Goal: Complete Application Form: Complete application form

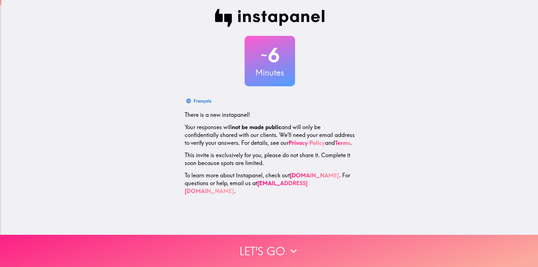
click at [270, 248] on button "Let's go" at bounding box center [269, 251] width 538 height 32
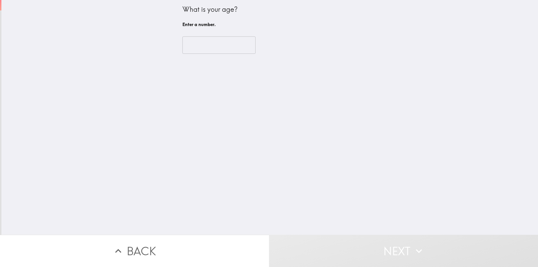
click at [214, 47] on input "number" at bounding box center [219, 44] width 73 height 17
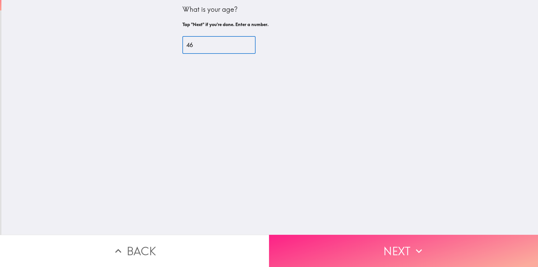
type input "46"
click at [327, 253] on button "Next" at bounding box center [403, 251] width 269 height 32
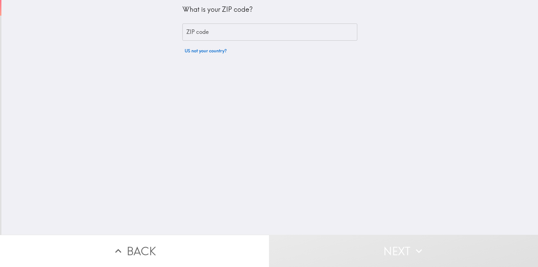
click at [229, 30] on input "ZIP code" at bounding box center [270, 32] width 175 height 17
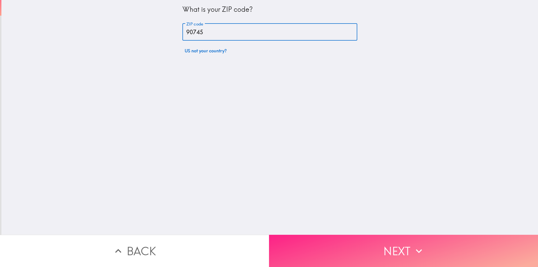
type input "90745"
click at [339, 241] on button "Next" at bounding box center [403, 251] width 269 height 32
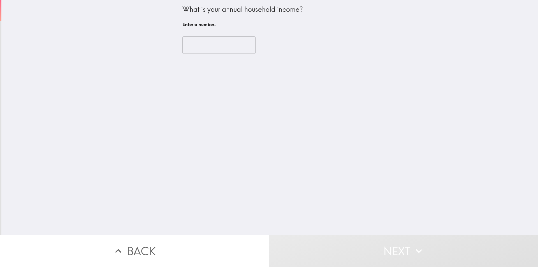
click at [201, 47] on input "number" at bounding box center [219, 44] width 73 height 17
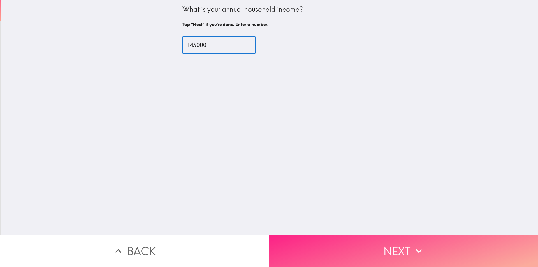
type input "145000"
click at [367, 252] on button "Next" at bounding box center [403, 251] width 269 height 32
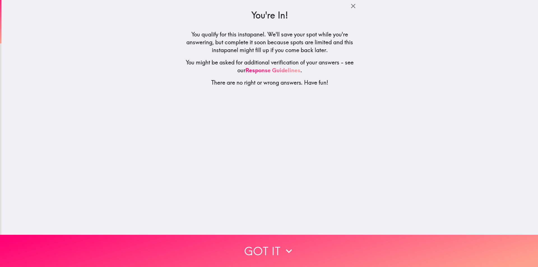
click at [246, 243] on button "Got it" at bounding box center [269, 251] width 538 height 32
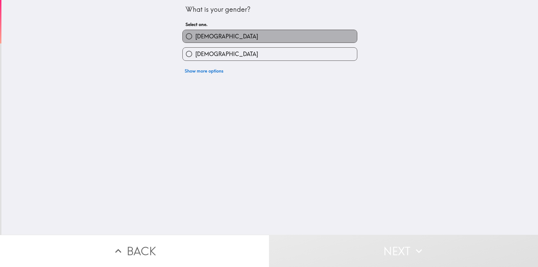
click at [213, 40] on label "[DEMOGRAPHIC_DATA]" at bounding box center [270, 36] width 174 height 13
click at [195, 40] on input "[DEMOGRAPHIC_DATA]" at bounding box center [189, 36] width 13 height 13
radio input "true"
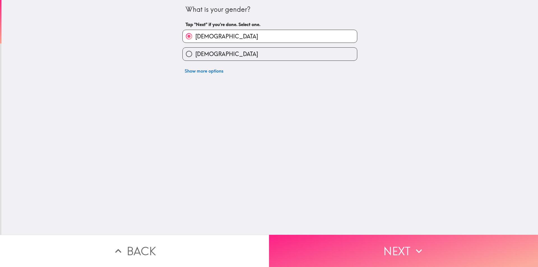
click at [345, 243] on button "Next" at bounding box center [403, 251] width 269 height 32
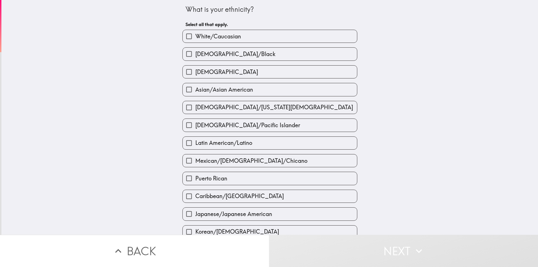
click at [254, 37] on label "White/Caucasian" at bounding box center [270, 36] width 174 height 13
click at [195, 37] on input "White/Caucasian" at bounding box center [189, 36] width 13 height 13
checkbox input "true"
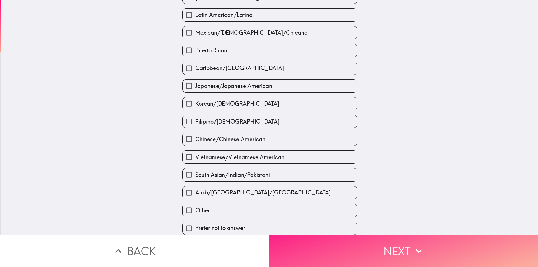
click at [362, 244] on button "Next" at bounding box center [403, 251] width 269 height 32
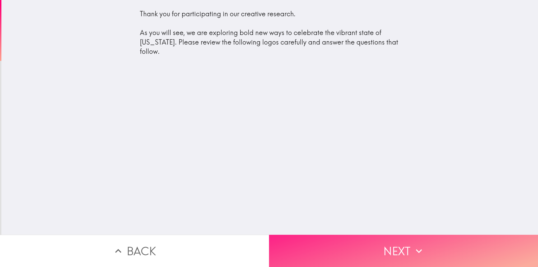
click at [356, 252] on button "Next" at bounding box center [403, 251] width 269 height 32
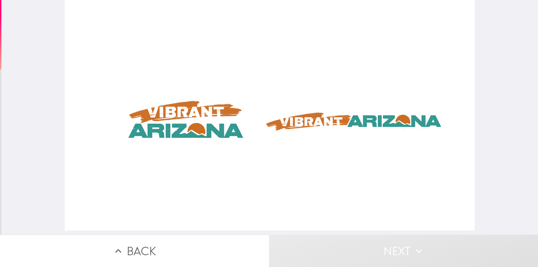
click at [186, 125] on div at bounding box center [270, 115] width 410 height 231
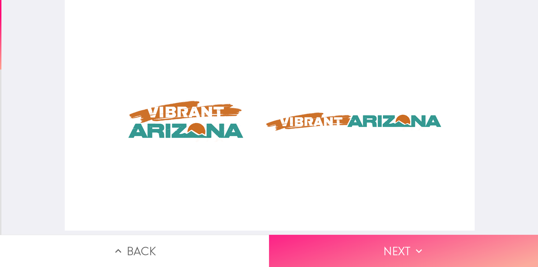
click at [315, 251] on button "Next" at bounding box center [403, 251] width 269 height 32
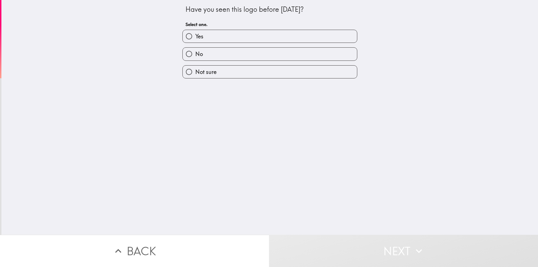
click at [219, 36] on label "Yes" at bounding box center [270, 36] width 174 height 13
click at [195, 36] on input "Yes" at bounding box center [189, 36] width 13 height 13
radio input "true"
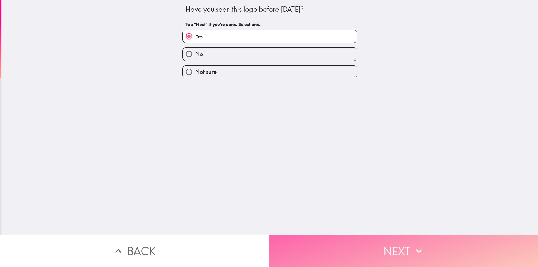
click at [333, 236] on button "Next" at bounding box center [403, 251] width 269 height 32
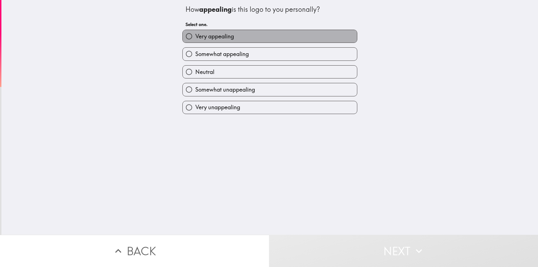
click at [226, 35] on span "Very appealing" at bounding box center [214, 37] width 39 height 8
click at [195, 35] on input "Very appealing" at bounding box center [189, 36] width 13 height 13
radio input "true"
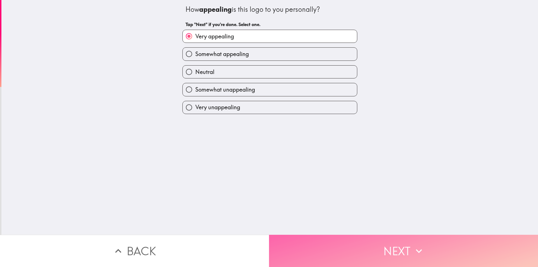
click at [341, 251] on button "Next" at bounding box center [403, 251] width 269 height 32
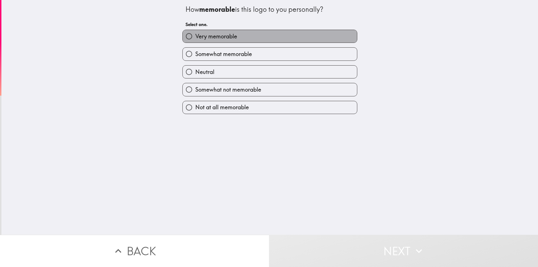
click at [227, 37] on span "Very memorable" at bounding box center [216, 37] width 42 height 8
click at [195, 37] on input "Very memorable" at bounding box center [189, 36] width 13 height 13
radio input "true"
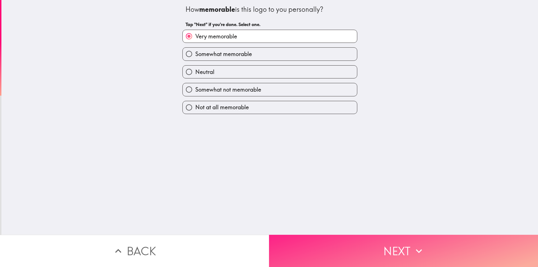
click at [330, 241] on button "Next" at bounding box center [403, 251] width 269 height 32
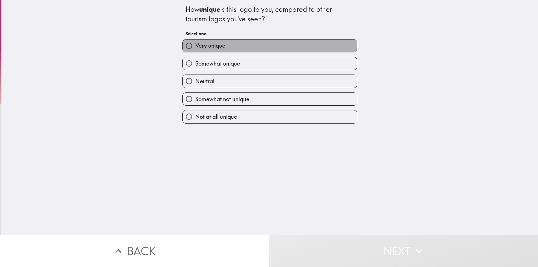
drag, startPoint x: 215, startPoint y: 47, endPoint x: 223, endPoint y: 50, distance: 7.8
click at [216, 47] on span "Very unique" at bounding box center [210, 46] width 30 height 8
click at [195, 47] on input "Very unique" at bounding box center [189, 46] width 13 height 13
radio input "true"
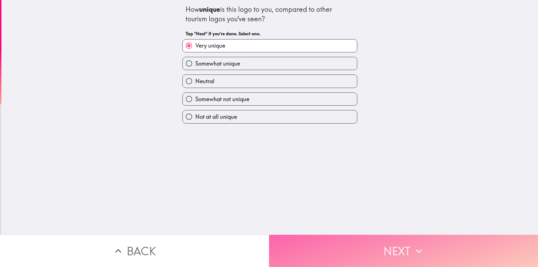
click at [346, 248] on button "Next" at bounding box center [403, 251] width 269 height 32
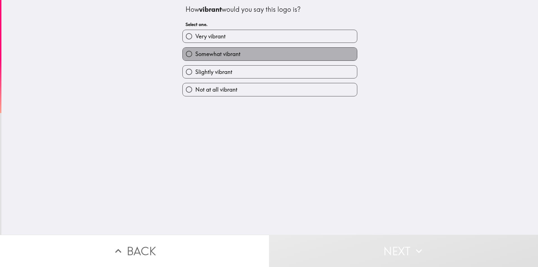
click at [204, 50] on span "Somewhat vibrant" at bounding box center [217, 54] width 45 height 8
click at [195, 50] on input "Somewhat vibrant" at bounding box center [189, 54] width 13 height 13
radio input "true"
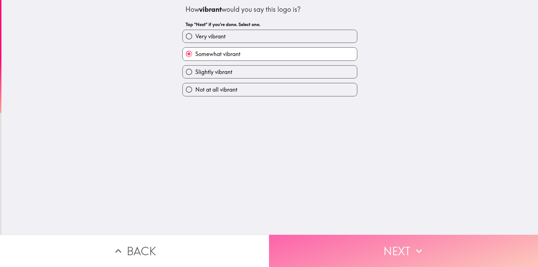
click at [340, 254] on button "Next" at bounding box center [403, 251] width 269 height 32
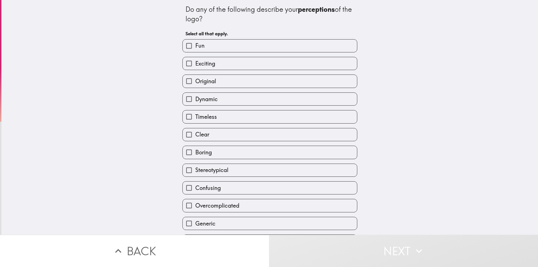
click at [201, 47] on label "Fun" at bounding box center [270, 46] width 174 height 13
click at [195, 47] on input "Fun" at bounding box center [189, 46] width 13 height 13
checkbox input "true"
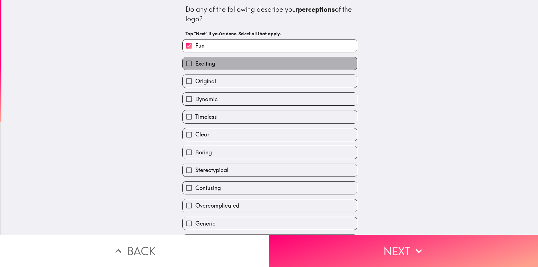
click at [203, 68] on label "Exciting" at bounding box center [270, 63] width 174 height 13
click at [195, 68] on input "Exciting" at bounding box center [189, 63] width 13 height 13
checkbox input "true"
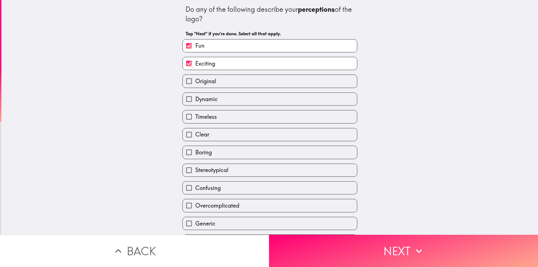
click at [202, 84] on span "Original" at bounding box center [205, 81] width 21 height 8
click at [195, 84] on input "Original" at bounding box center [189, 81] width 13 height 13
checkbox input "true"
click at [202, 118] on span "Timeless" at bounding box center [206, 117] width 22 height 8
click at [195, 118] on input "Timeless" at bounding box center [189, 116] width 13 height 13
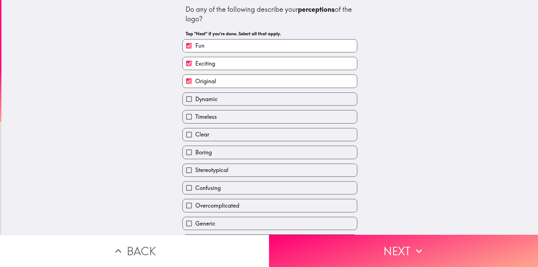
checkbox input "true"
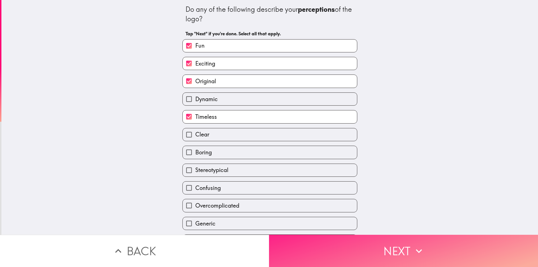
click at [355, 243] on button "Next" at bounding box center [403, 251] width 269 height 32
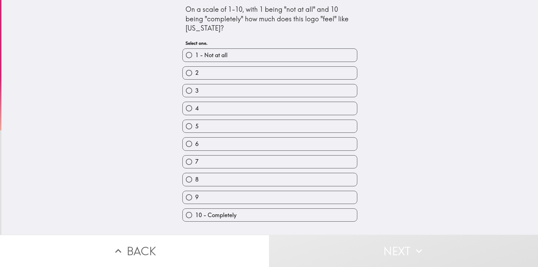
click at [216, 188] on div "9" at bounding box center [267, 195] width 179 height 18
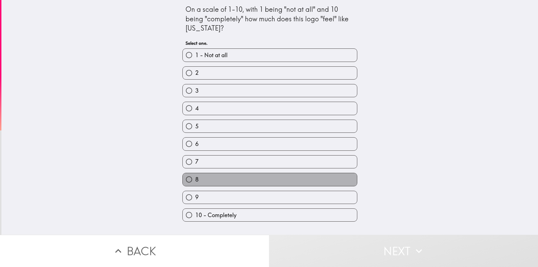
click at [259, 184] on label "8" at bounding box center [270, 179] width 174 height 13
click at [195, 184] on input "8" at bounding box center [189, 179] width 13 height 13
radio input "true"
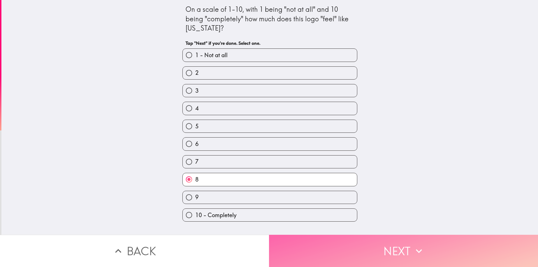
click at [324, 251] on button "Next" at bounding box center [403, 251] width 269 height 32
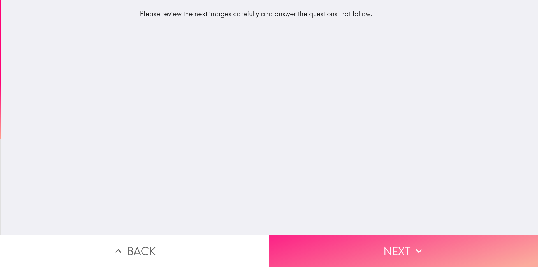
click at [396, 242] on button "Next" at bounding box center [403, 251] width 269 height 32
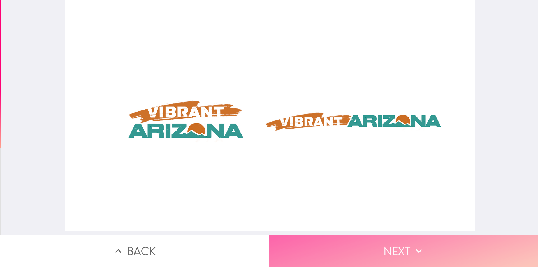
click at [317, 248] on button "Next" at bounding box center [403, 251] width 269 height 32
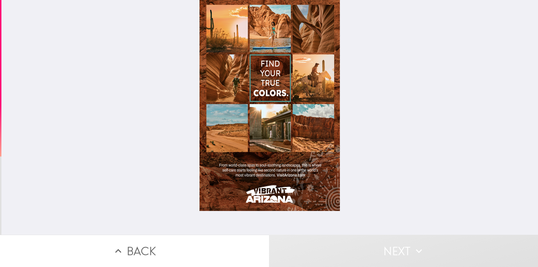
click at [273, 126] on div at bounding box center [270, 105] width 140 height 211
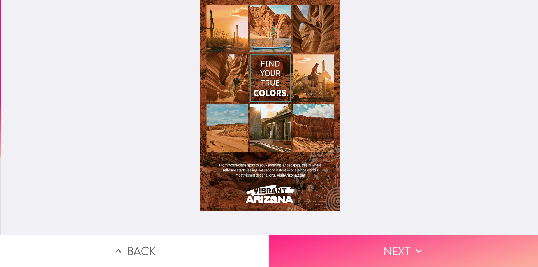
click at [312, 244] on button "Next" at bounding box center [403, 251] width 269 height 32
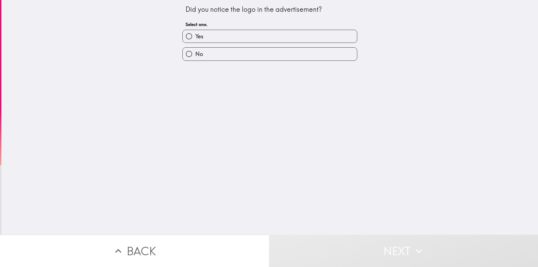
click at [261, 37] on label "Yes" at bounding box center [270, 36] width 174 height 13
click at [195, 37] on input "Yes" at bounding box center [189, 36] width 13 height 13
radio input "true"
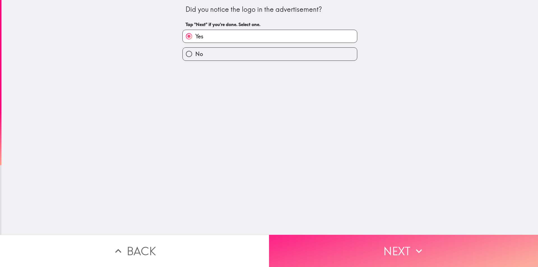
click at [353, 251] on button "Next" at bounding box center [403, 251] width 269 height 32
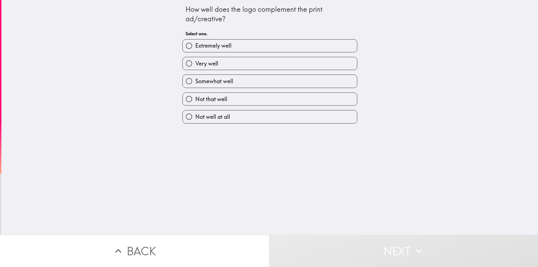
click at [215, 61] on label "Very well" at bounding box center [270, 63] width 174 height 13
click at [195, 61] on input "Very well" at bounding box center [189, 63] width 13 height 13
radio input "true"
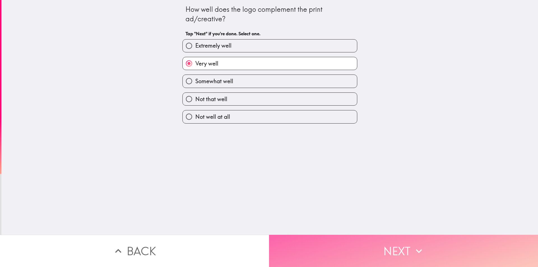
click at [370, 241] on button "Next" at bounding box center [403, 251] width 269 height 32
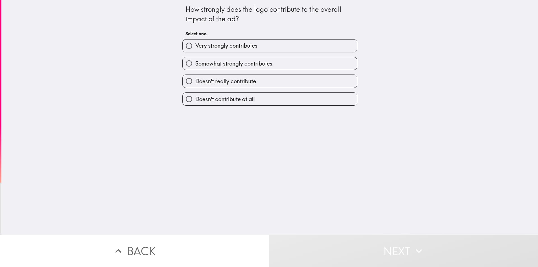
click at [237, 46] on span "Very strongly contributes" at bounding box center [226, 46] width 62 height 8
click at [195, 46] on input "Very strongly contributes" at bounding box center [189, 46] width 13 height 13
radio input "true"
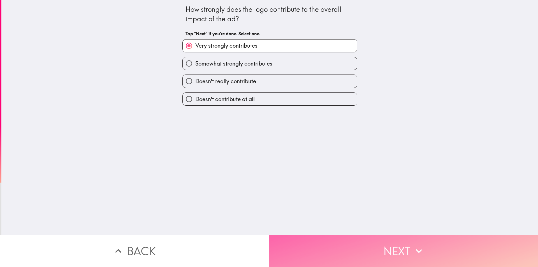
click at [364, 252] on button "Next" at bounding box center [403, 251] width 269 height 32
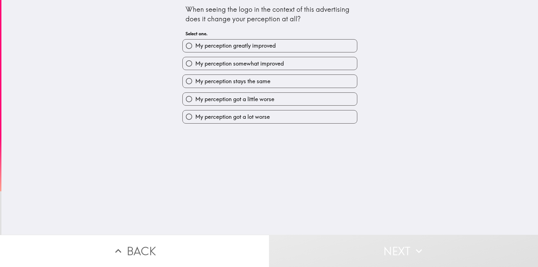
click at [213, 41] on label "My perception greatly improved" at bounding box center [270, 46] width 174 height 13
click at [195, 41] on input "My perception greatly improved" at bounding box center [189, 46] width 13 height 13
radio input "true"
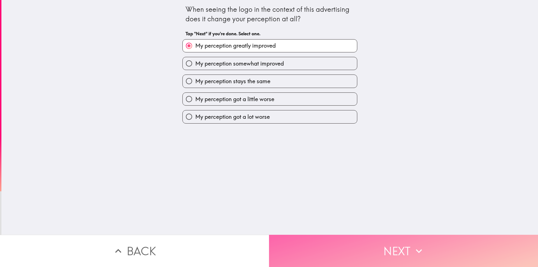
click at [348, 259] on button "Next" at bounding box center [403, 251] width 269 height 32
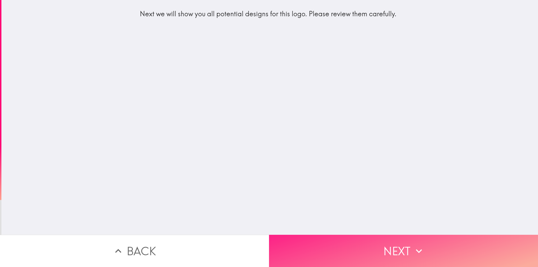
click at [454, 255] on button "Next" at bounding box center [403, 251] width 269 height 32
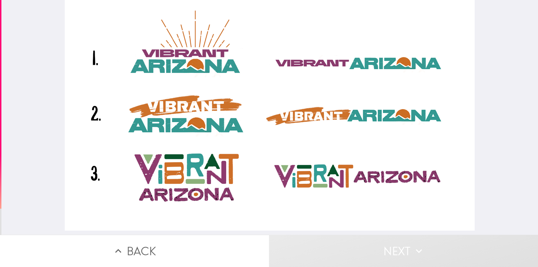
click at [142, 66] on div at bounding box center [270, 115] width 410 height 231
drag, startPoint x: 111, startPoint y: 55, endPoint x: 113, endPoint y: 58, distance: 4.0
click at [113, 58] on div at bounding box center [270, 115] width 410 height 231
drag, startPoint x: 180, startPoint y: 55, endPoint x: 252, endPoint y: 63, distance: 73.1
click at [181, 55] on div at bounding box center [270, 115] width 410 height 231
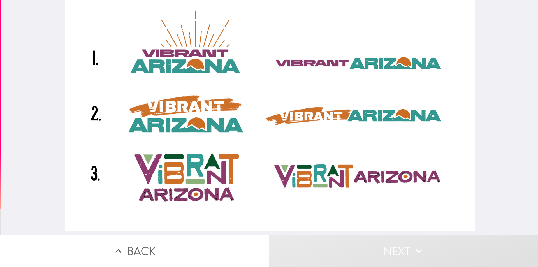
click at [288, 67] on div at bounding box center [270, 115] width 410 height 231
drag, startPoint x: 316, startPoint y: 98, endPoint x: 319, endPoint y: 122, distance: 24.9
click at [316, 98] on div at bounding box center [270, 115] width 410 height 231
click at [319, 124] on div at bounding box center [270, 115] width 410 height 231
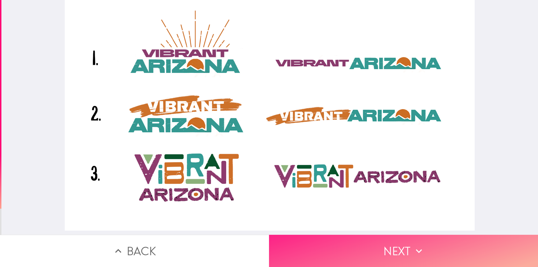
click at [331, 248] on button "Next" at bounding box center [403, 251] width 269 height 32
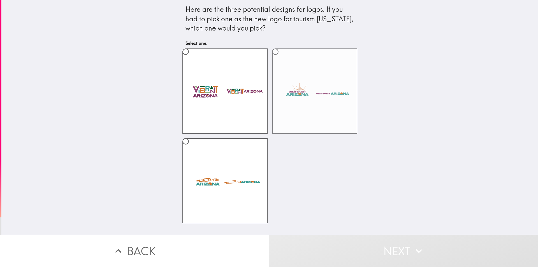
click at [299, 86] on label at bounding box center [314, 91] width 85 height 85
click at [282, 58] on input "radio" at bounding box center [275, 51] width 13 height 13
radio input "true"
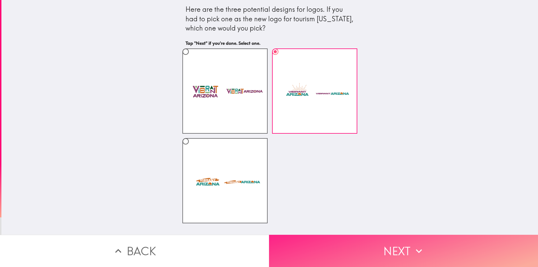
click at [348, 245] on button "Next" at bounding box center [403, 251] width 269 height 32
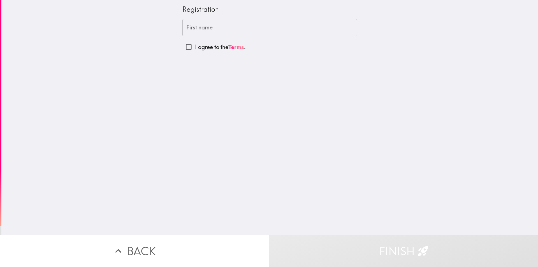
click at [189, 27] on input "First name" at bounding box center [270, 27] width 175 height 17
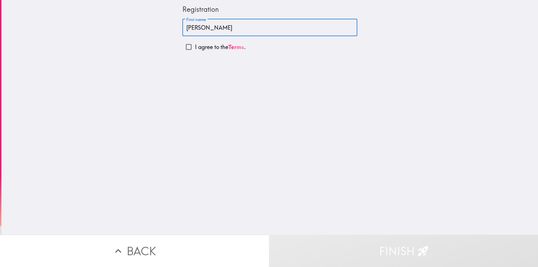
type input "[PERSON_NAME]"
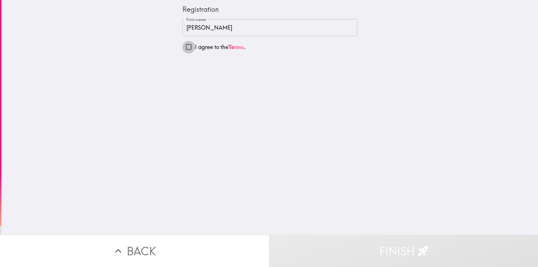
click at [184, 48] on input "I agree to the Terms ." at bounding box center [189, 47] width 13 height 13
checkbox input "true"
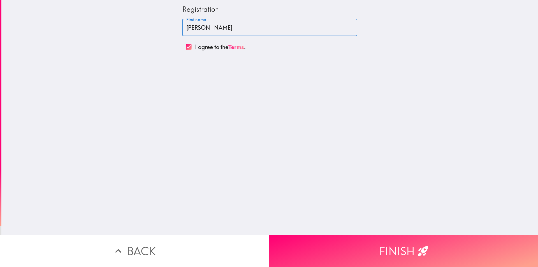
click at [207, 28] on input "[PERSON_NAME]" at bounding box center [270, 27] width 175 height 17
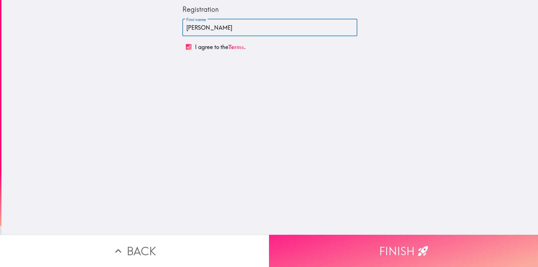
type input "[PERSON_NAME]"
click at [361, 243] on button "Finish" at bounding box center [403, 251] width 269 height 32
